Goal: Task Accomplishment & Management: Manage account settings

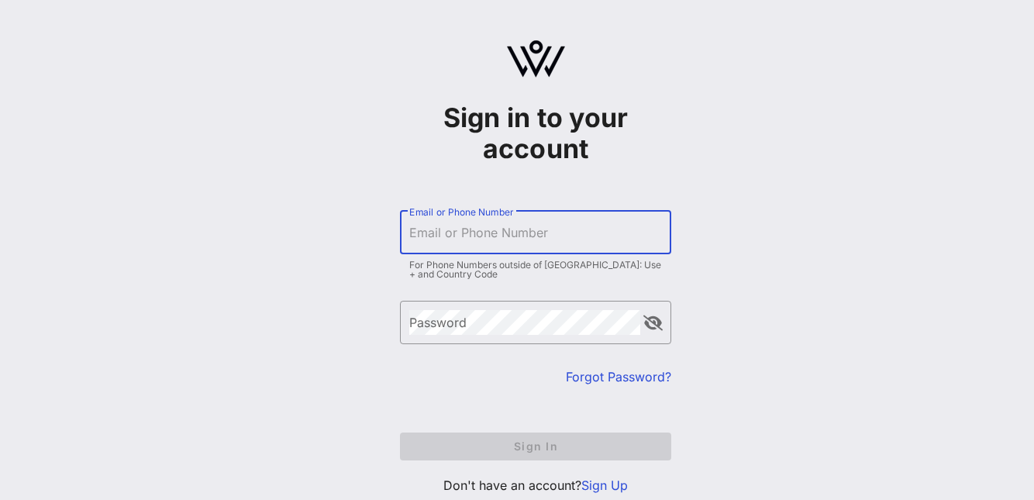
click at [470, 225] on div "Email or Phone Number" at bounding box center [535, 232] width 253 height 43
type input "[EMAIL_ADDRESS][DOMAIN_NAME]"
click at [466, 240] on input "Email or Phone Number" at bounding box center [535, 232] width 253 height 25
type input "[EMAIL_ADDRESS][DOMAIN_NAME]"
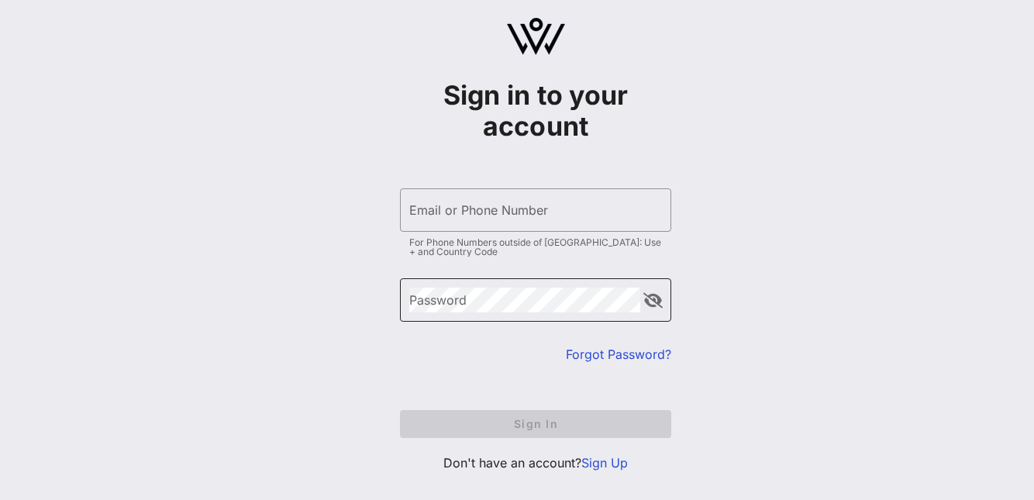
scroll to position [47, 0]
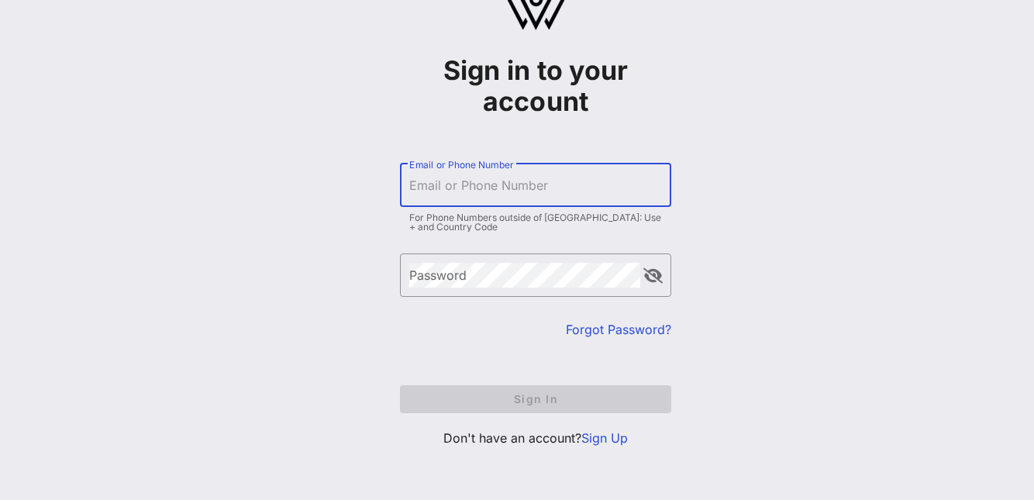
click at [493, 194] on input "Email or Phone Number" at bounding box center [535, 185] width 253 height 25
type input "[EMAIL_ADDRESS][DOMAIN_NAME]"
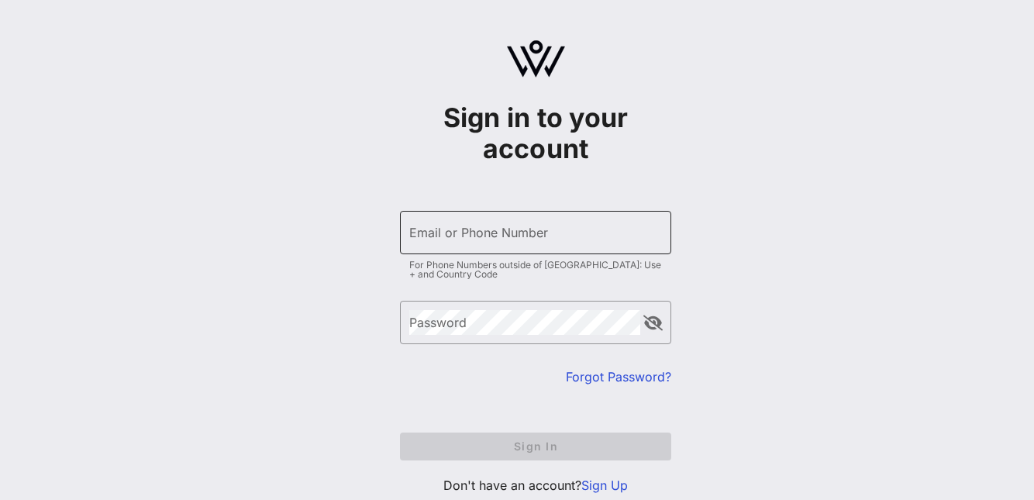
click at [497, 236] on input "Email or Phone Number" at bounding box center [535, 232] width 253 height 25
type input "[EMAIL_ADDRESS][DOMAIN_NAME]"
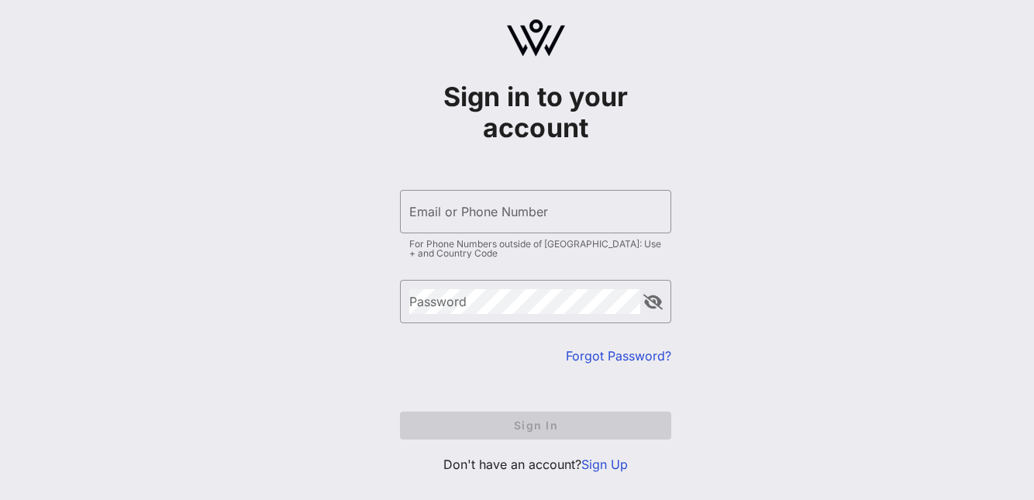
scroll to position [47, 0]
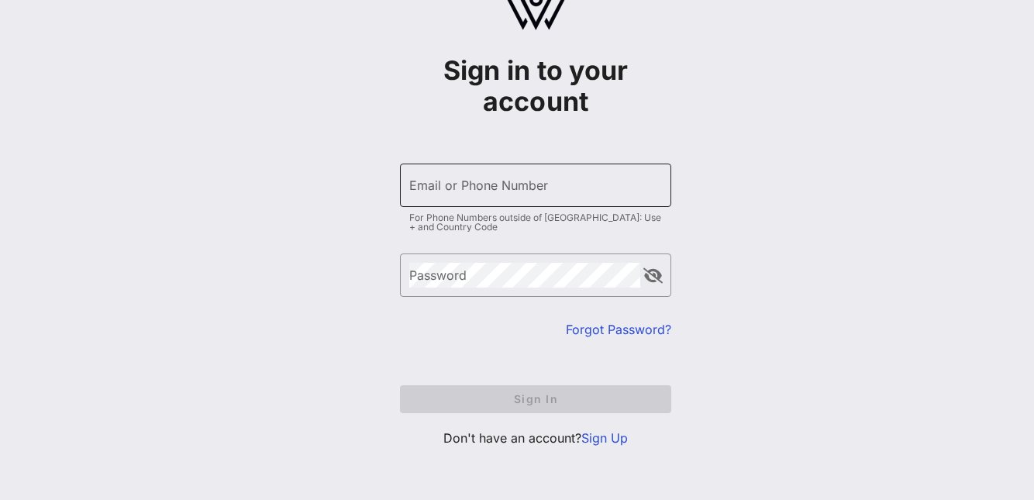
click at [499, 177] on div "Email or Phone Number" at bounding box center [535, 184] width 253 height 43
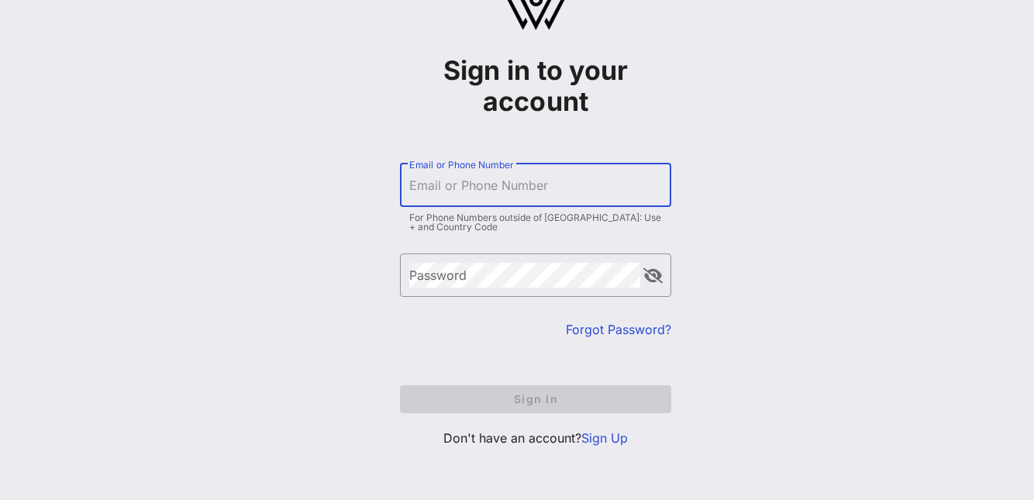
type input "[EMAIL_ADDRESS][DOMAIN_NAME]"
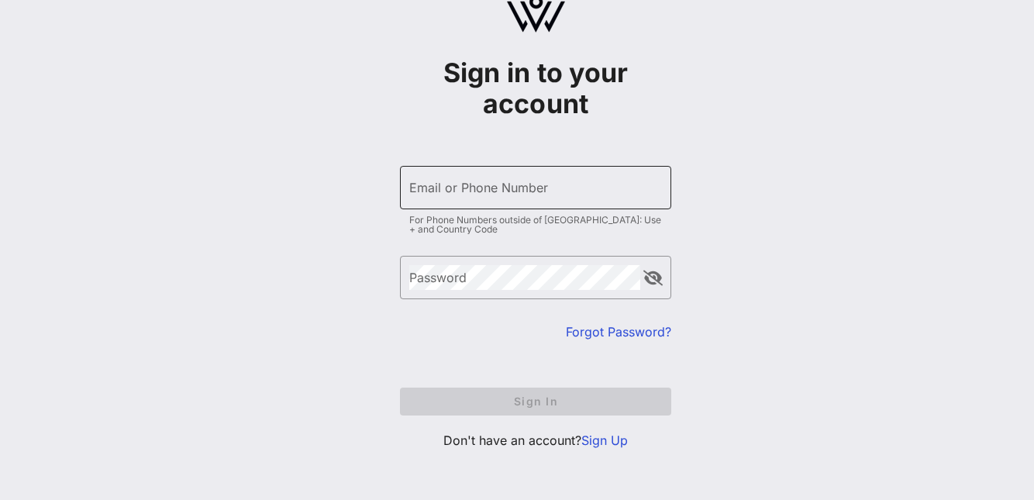
scroll to position [47, 0]
click at [519, 187] on input "Email or Phone Number" at bounding box center [535, 185] width 253 height 25
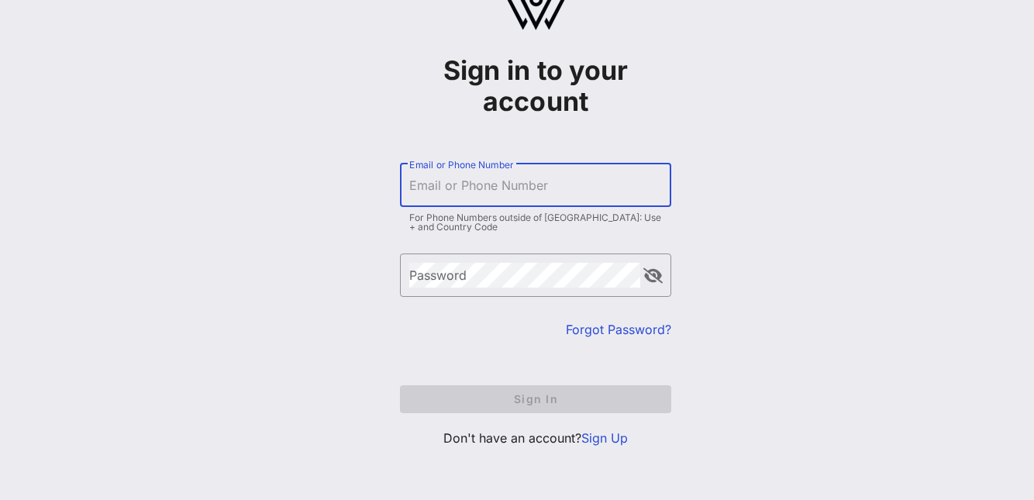
type input "[EMAIL_ADDRESS][DOMAIN_NAME]"
